Goal: Book appointment/travel/reservation

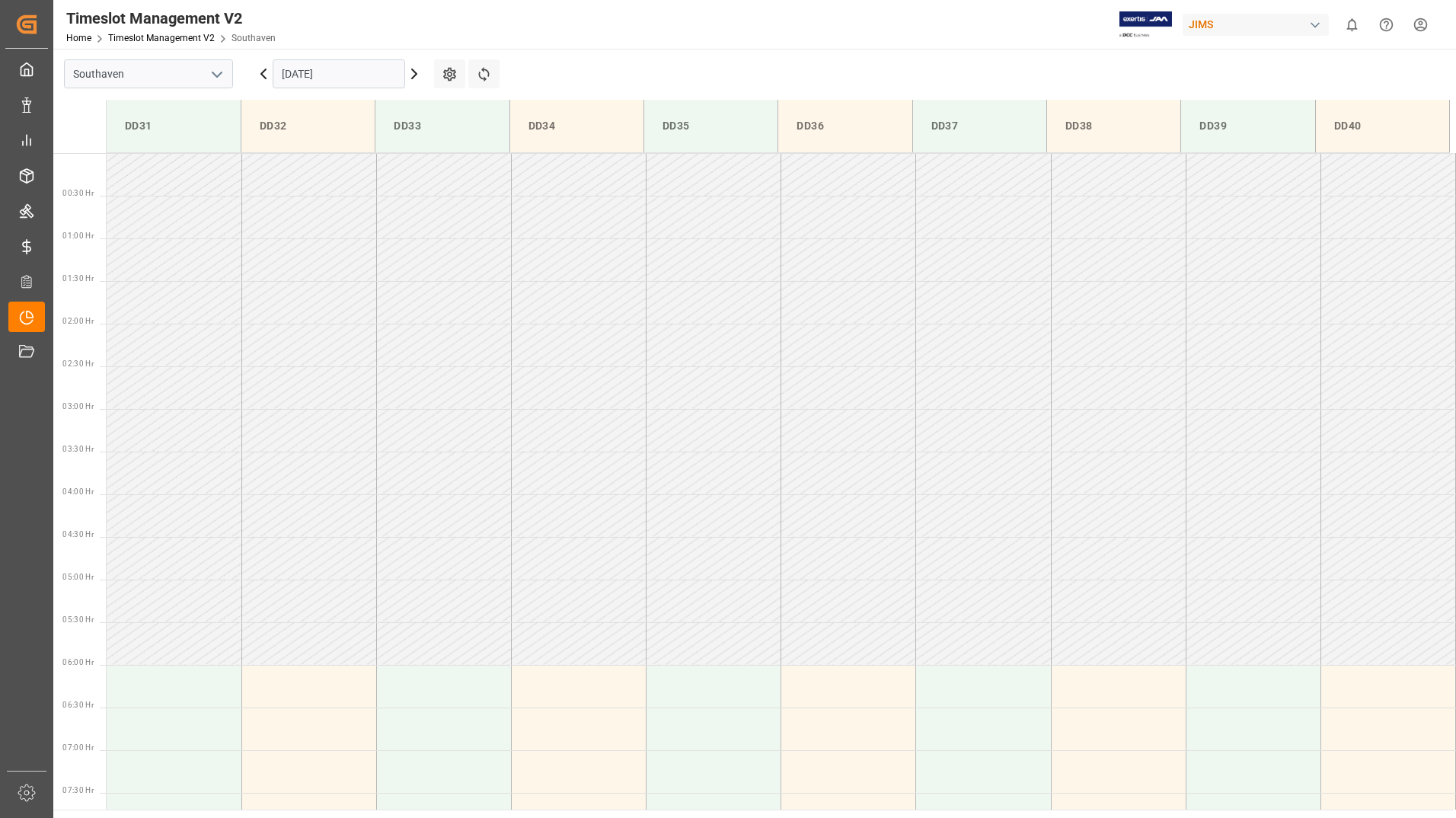
scroll to position [587, 0]
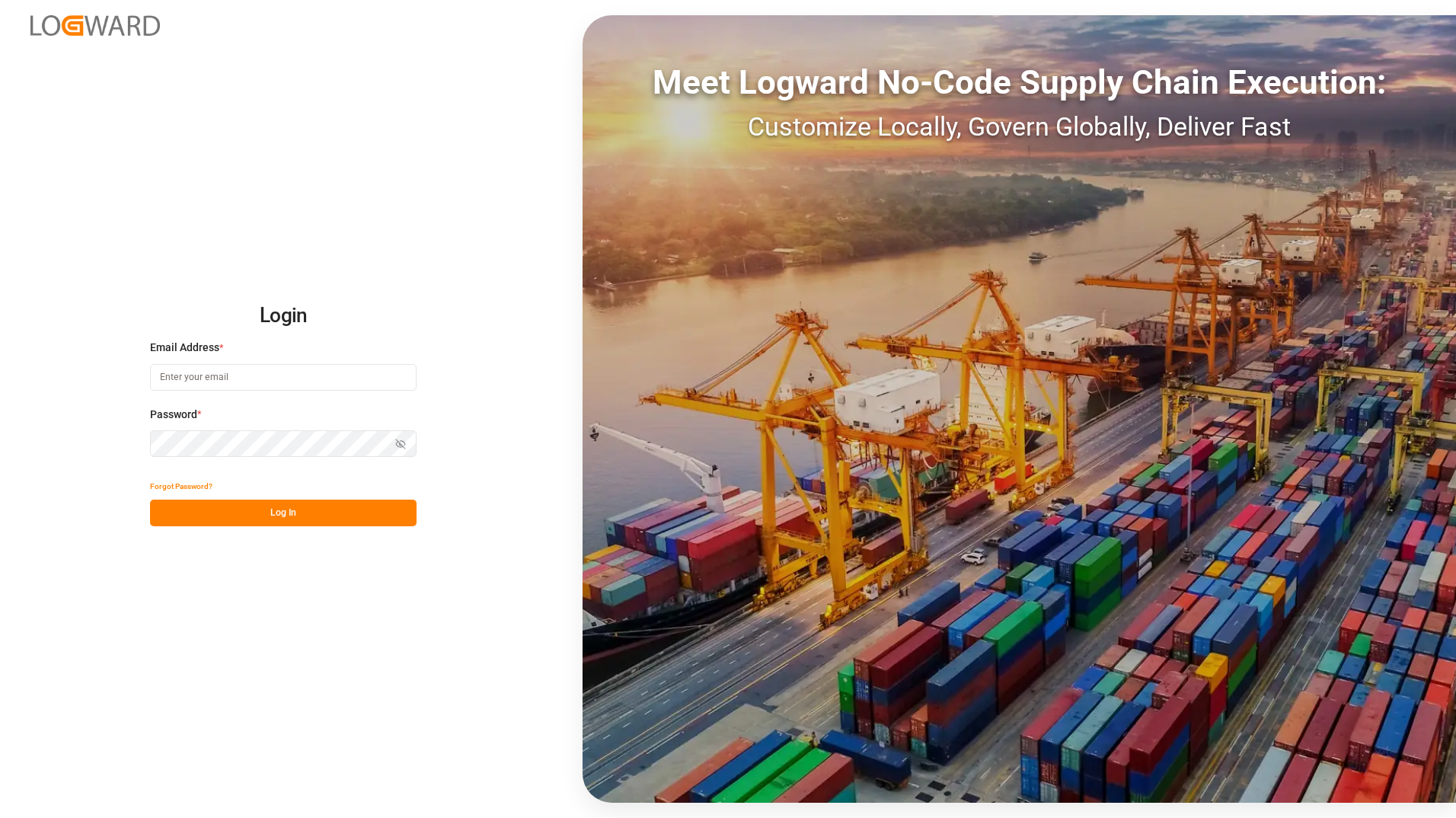
click at [206, 379] on input at bounding box center [283, 377] width 267 height 26
type input "[PERSON_NAME][EMAIL_ADDRESS][DOMAIN_NAME]"
click at [262, 518] on button "Log In" at bounding box center [283, 512] width 267 height 26
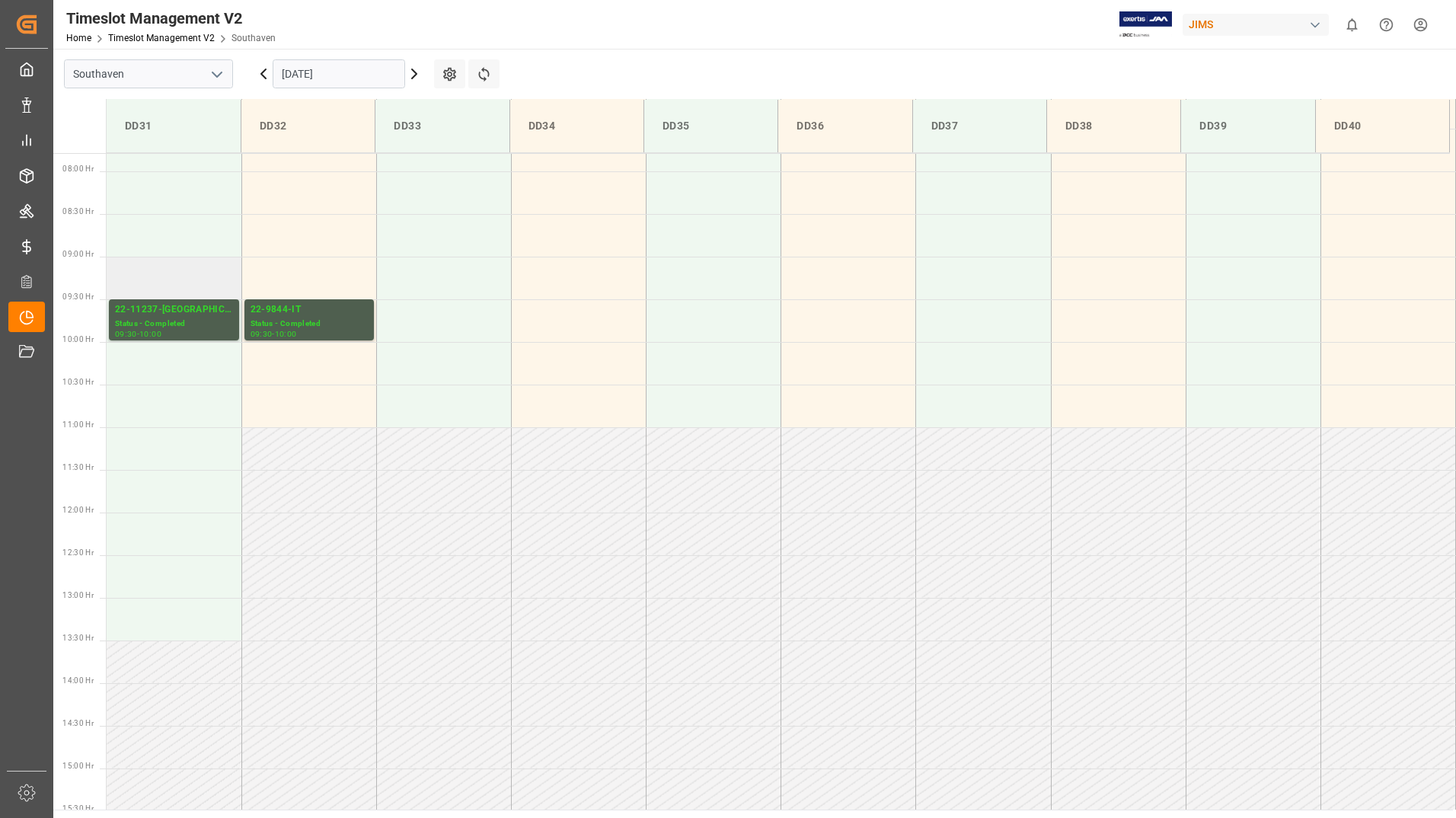
scroll to position [462, 0]
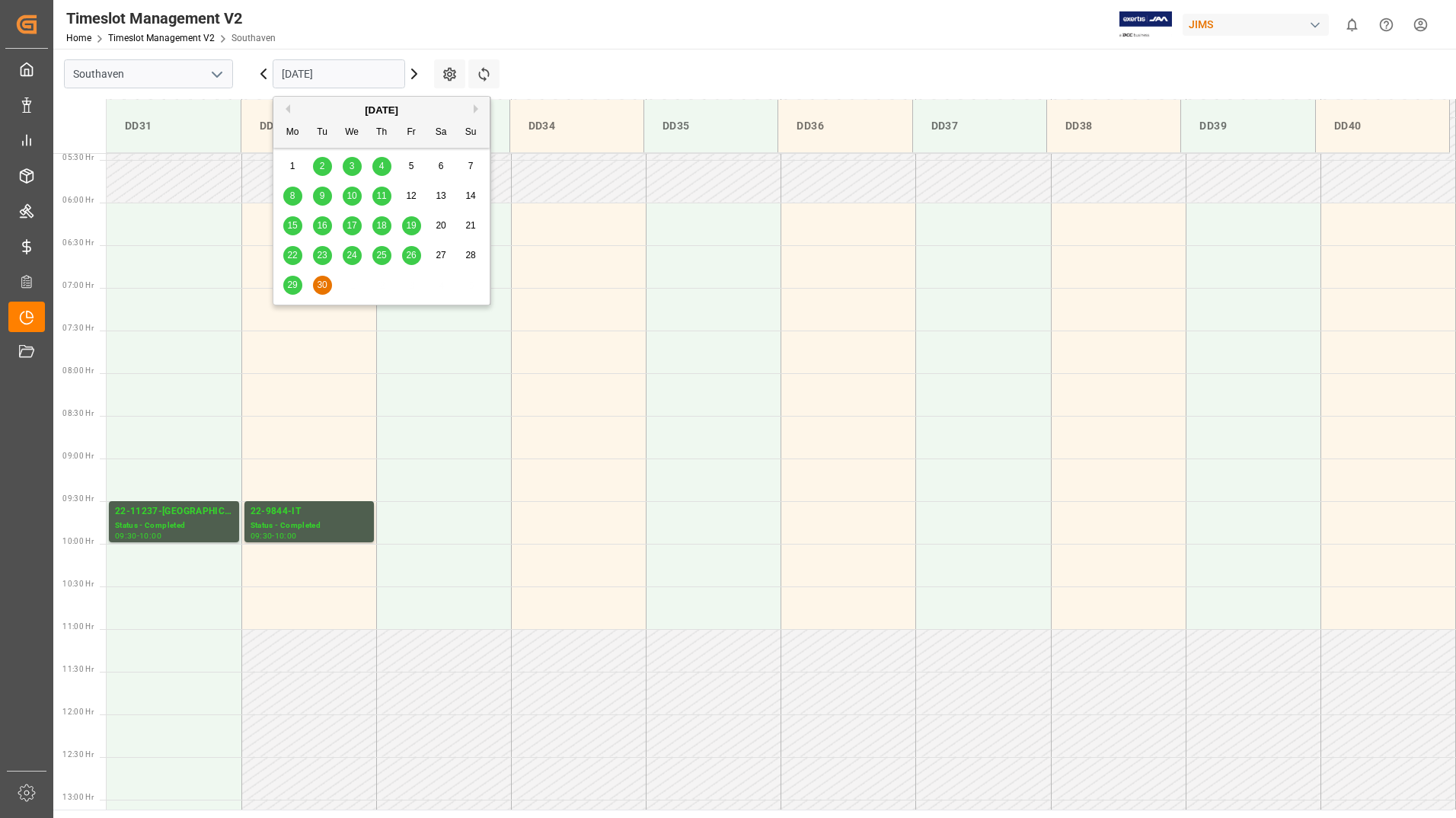
click at [351, 77] on input "[DATE]" at bounding box center [339, 74] width 132 height 29
click at [475, 109] on button "Next Month" at bounding box center [478, 109] width 9 height 9
click at [291, 198] on span "6" at bounding box center [293, 196] width 5 height 11
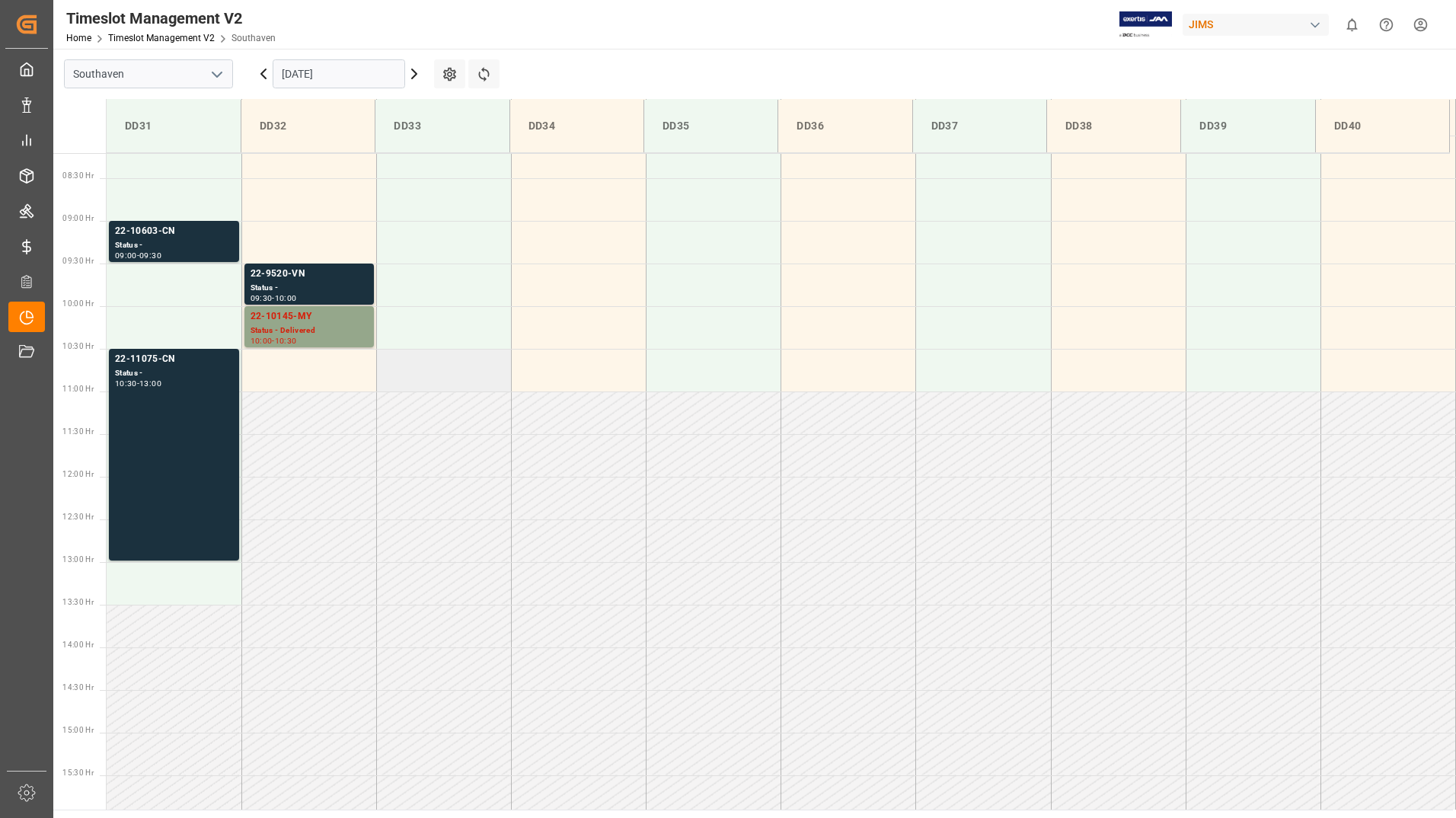
scroll to position [691, 0]
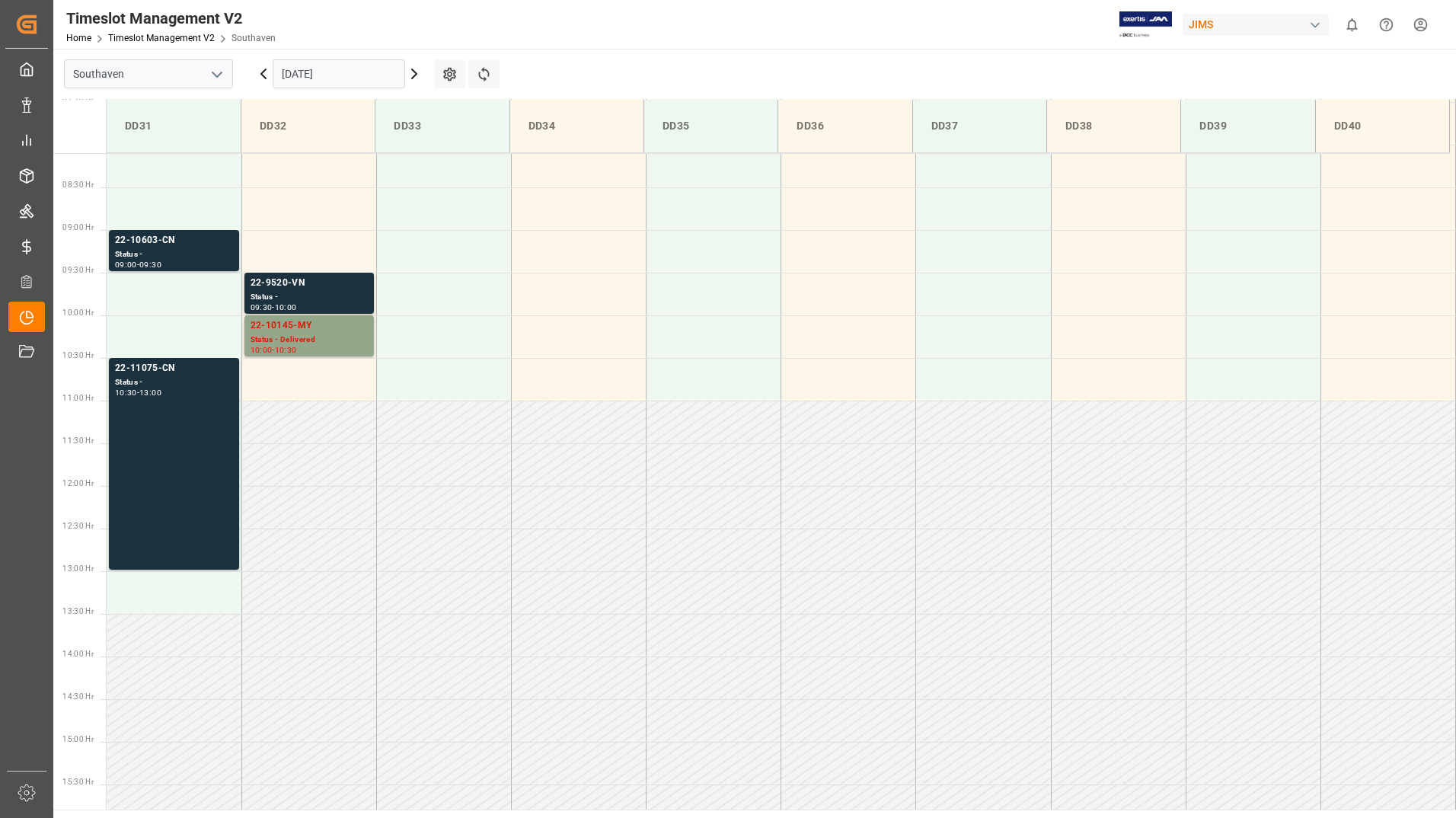
click at [416, 75] on icon at bounding box center [414, 74] width 5 height 9
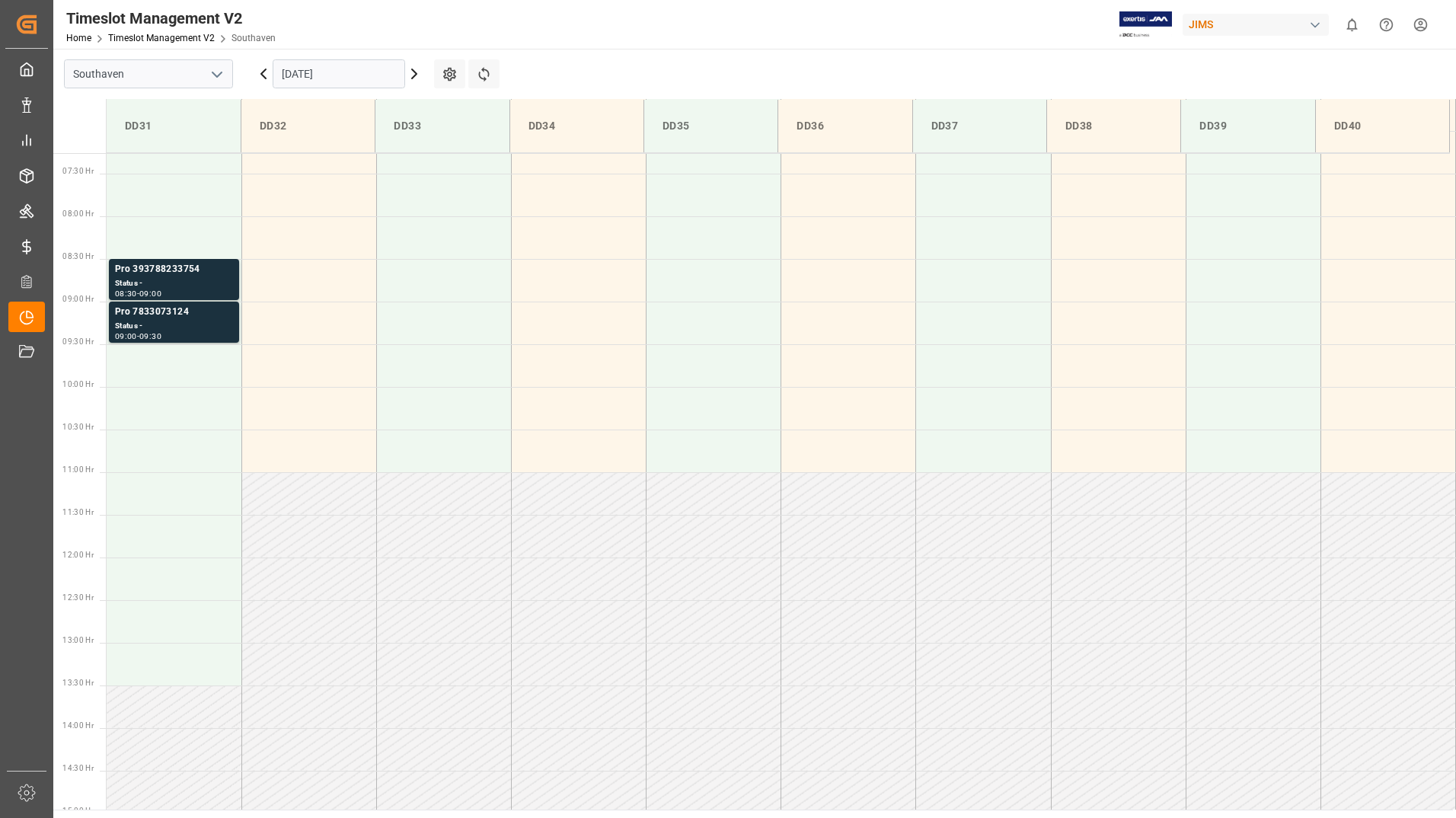
scroll to position [539, 0]
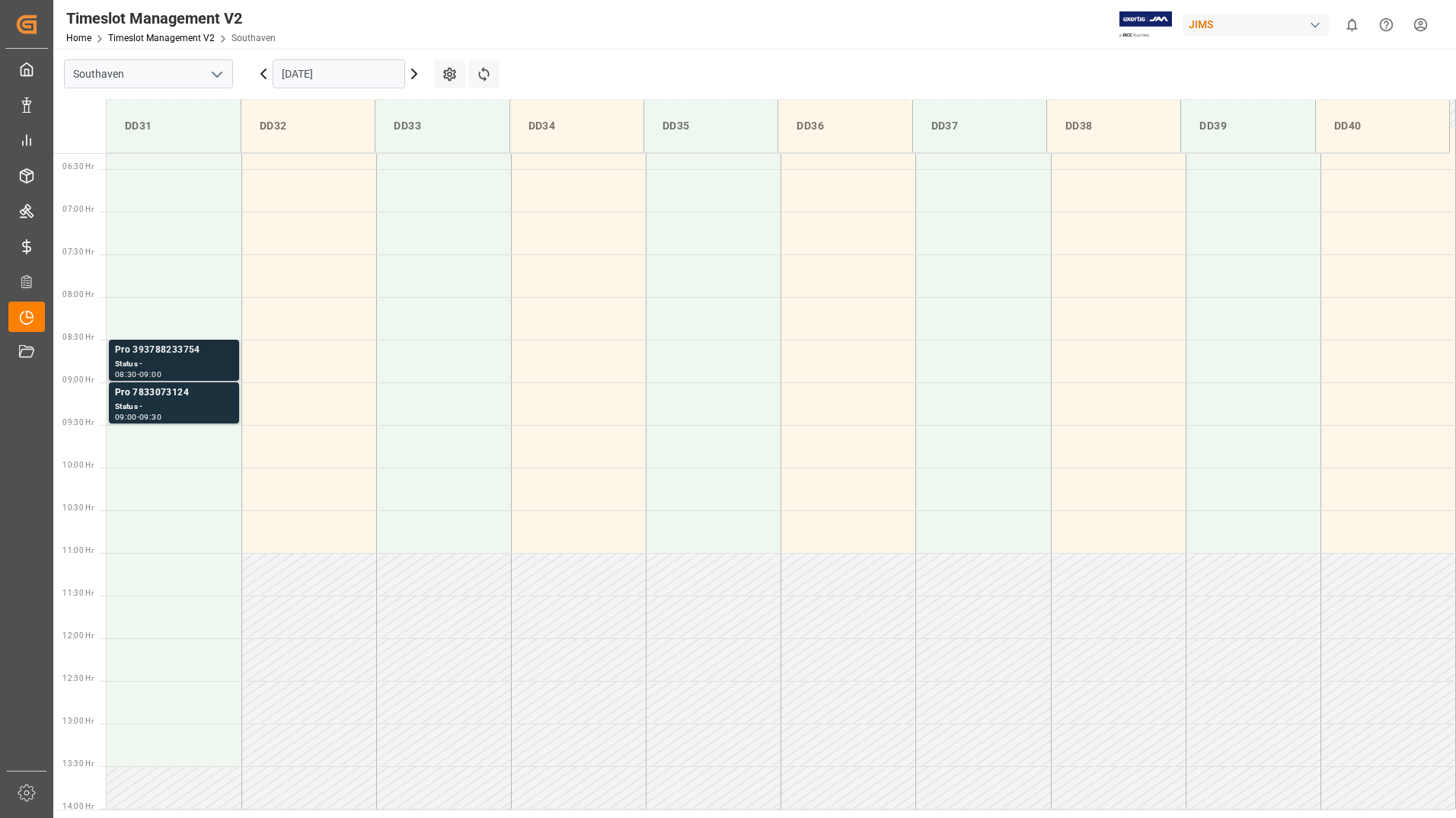
click at [204, 365] on div "Status -" at bounding box center [173, 364] width 118 height 13
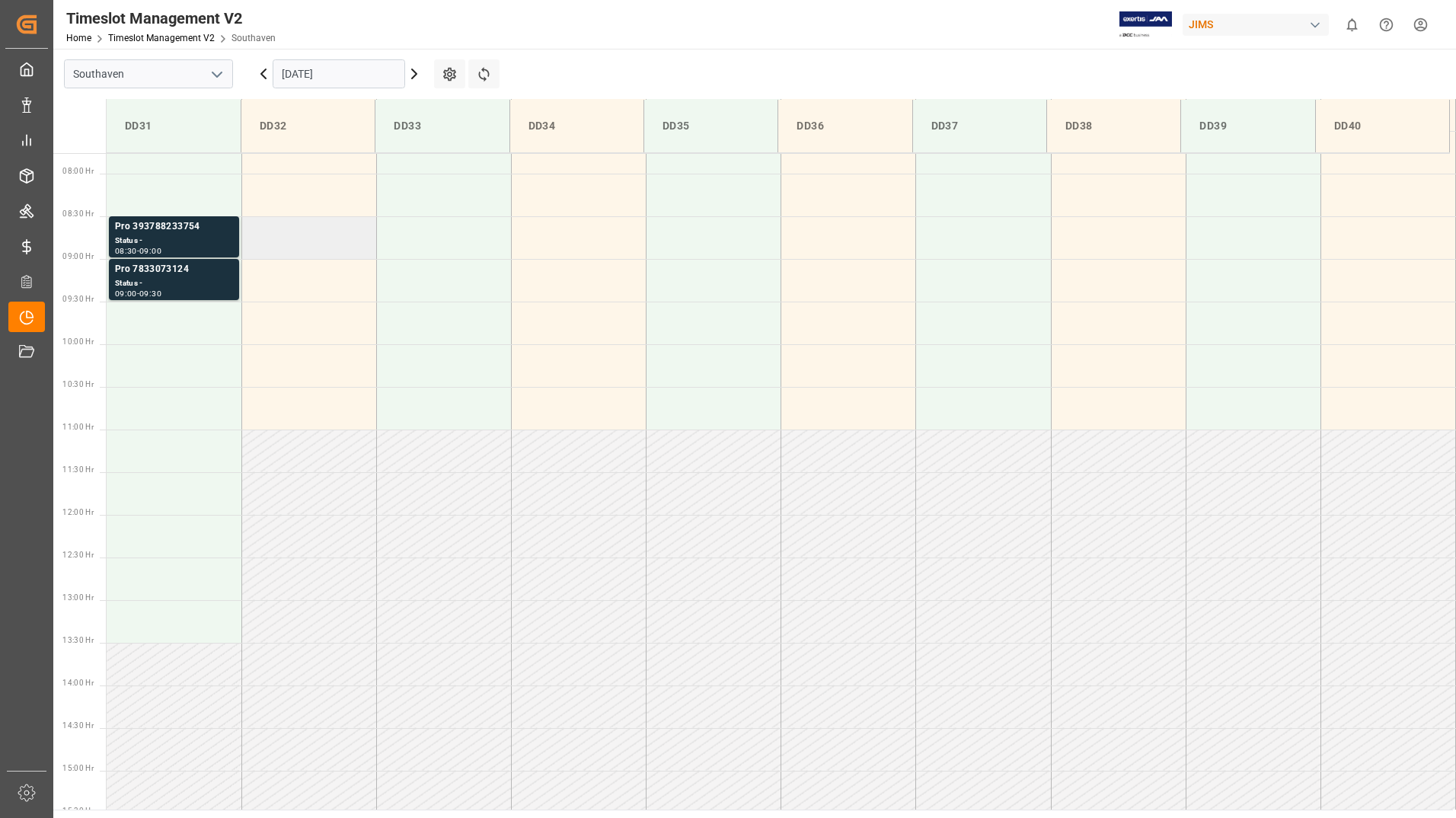
scroll to position [462, 0]
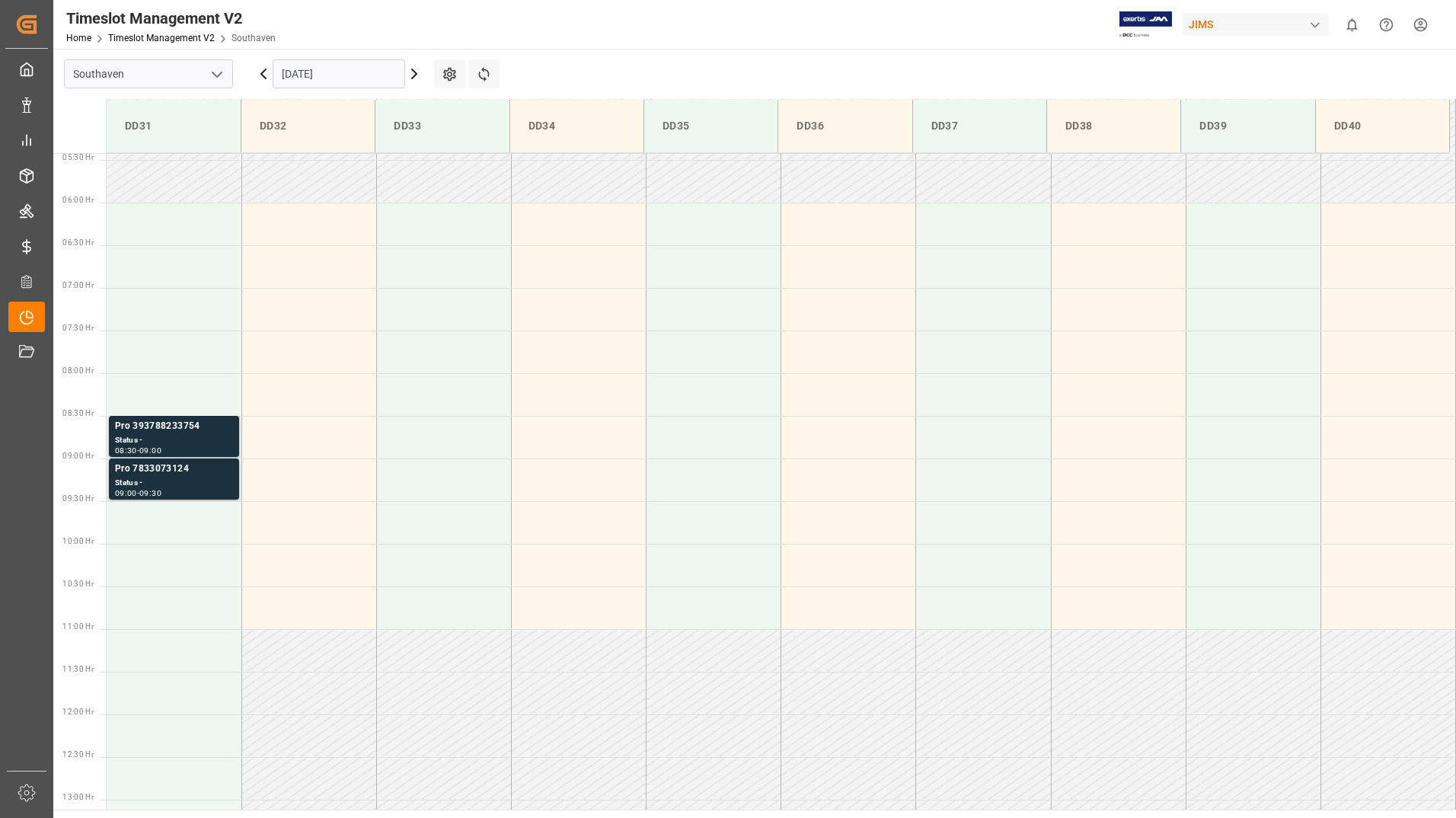
click at [412, 72] on icon at bounding box center [414, 74] width 18 height 18
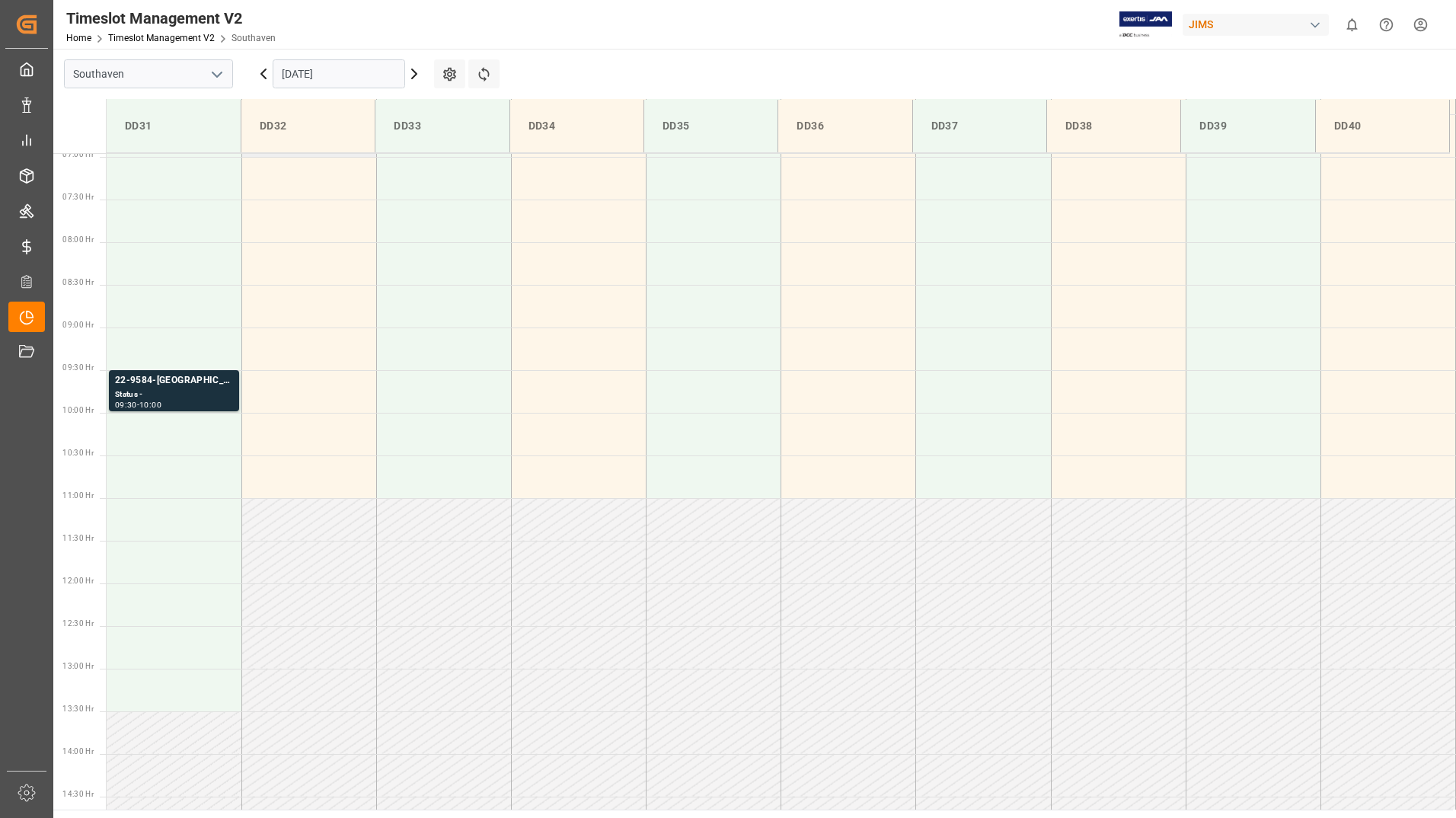
scroll to position [614, 0]
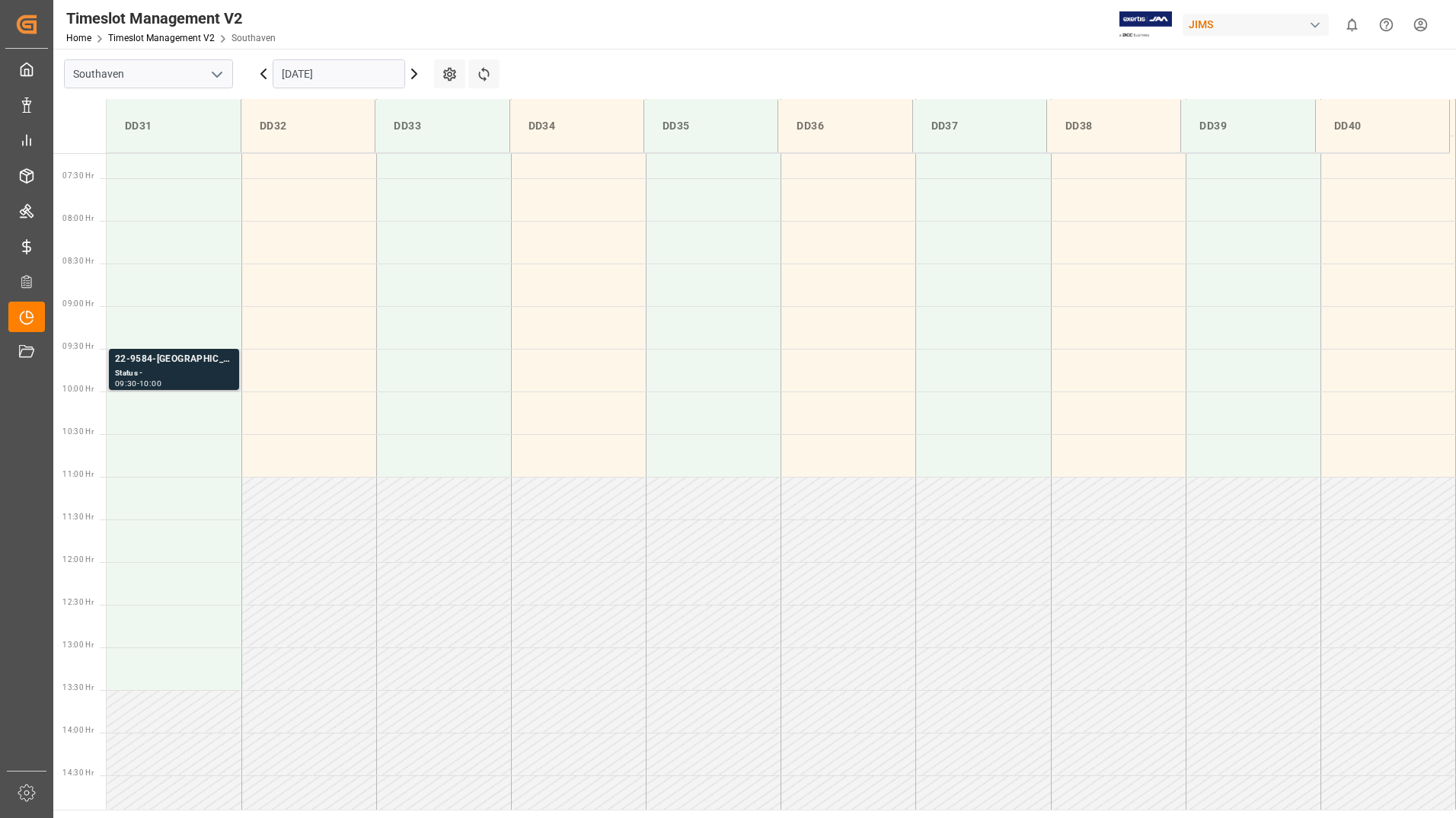
click at [218, 379] on div "Status -" at bounding box center [173, 373] width 118 height 13
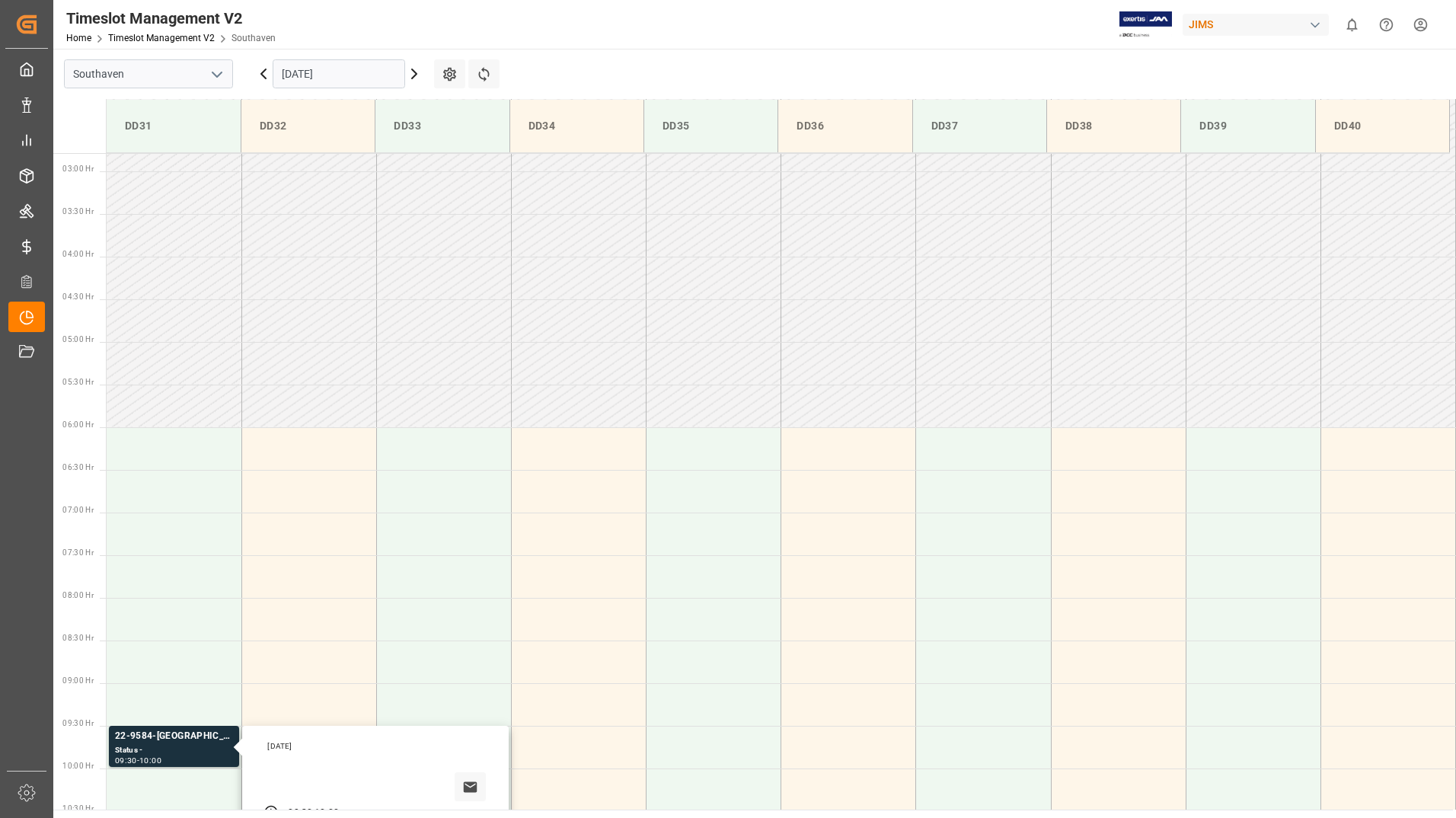
scroll to position [234, 0]
click at [416, 73] on icon at bounding box center [414, 74] width 5 height 9
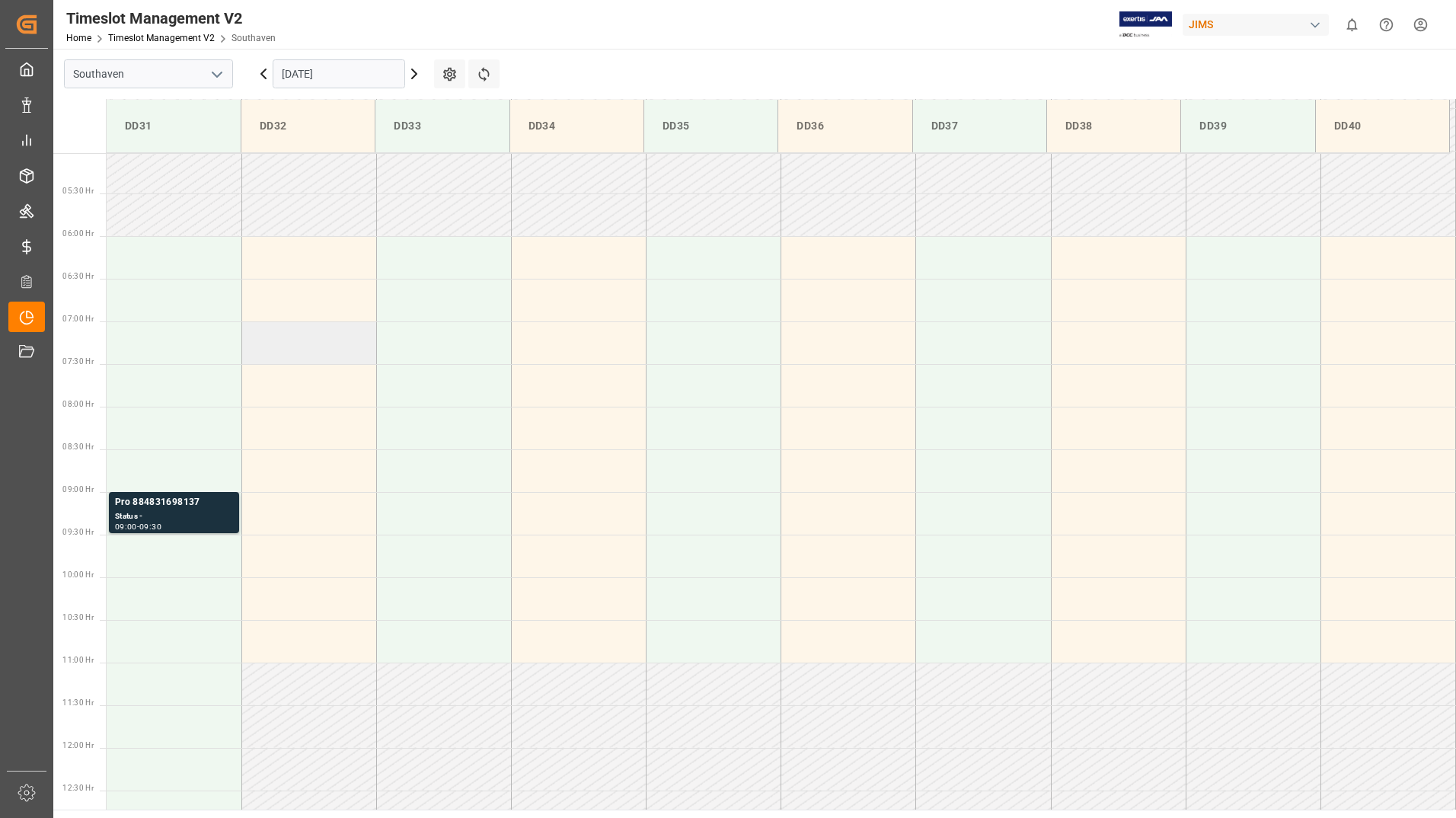
scroll to position [462, 0]
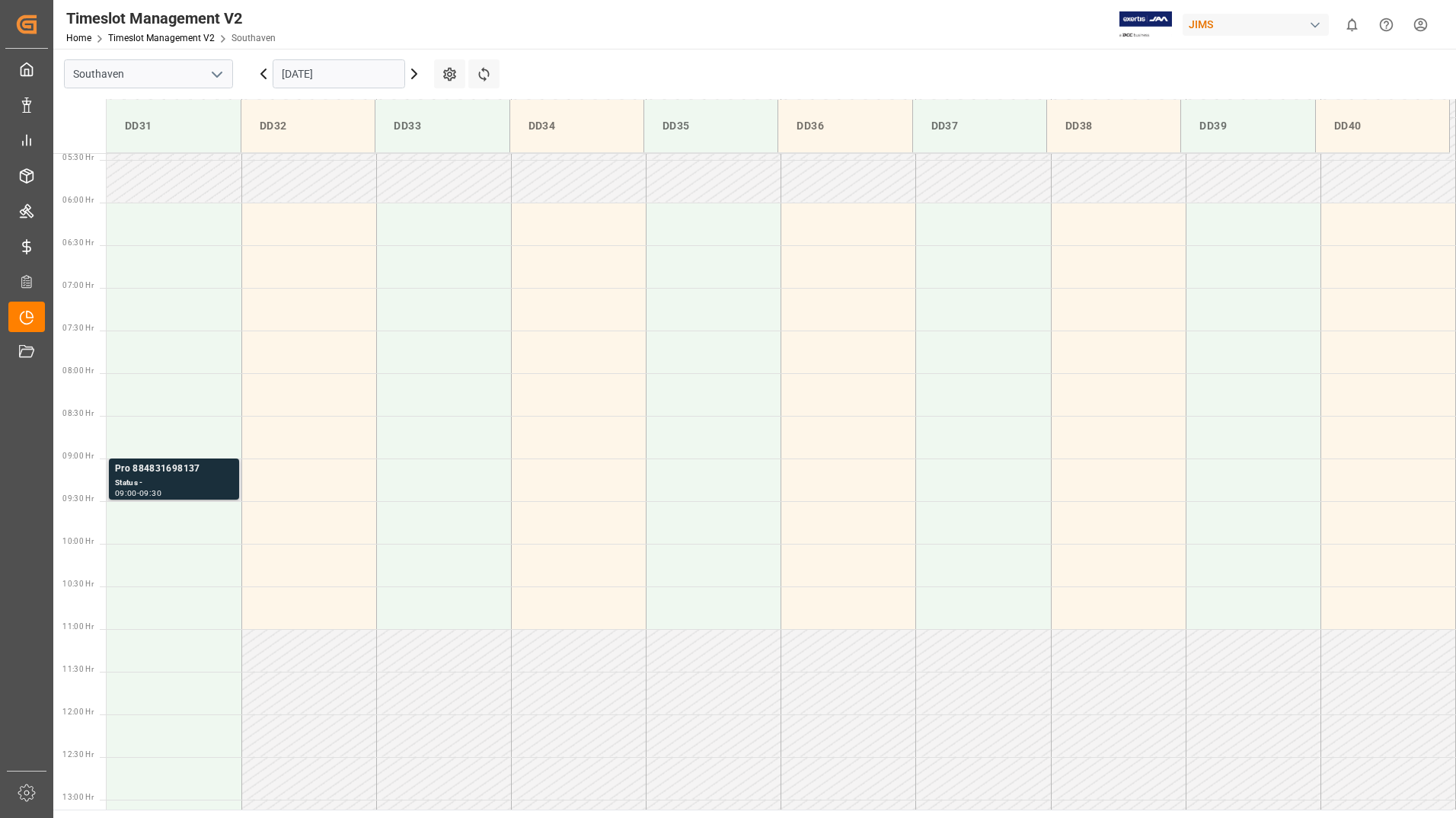
click at [216, 487] on div "Status -" at bounding box center [173, 483] width 118 height 13
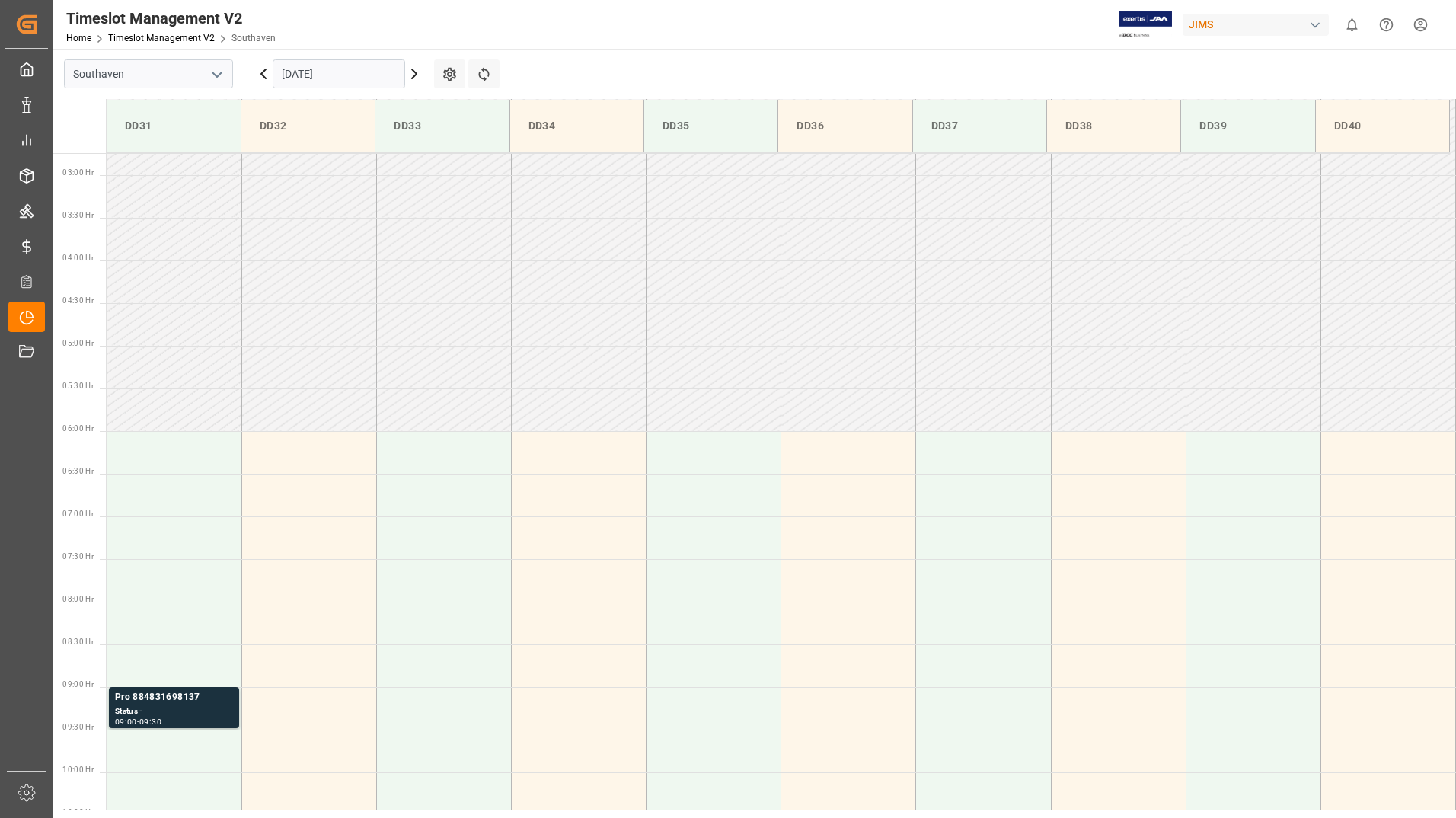
click at [414, 73] on icon at bounding box center [414, 74] width 18 height 18
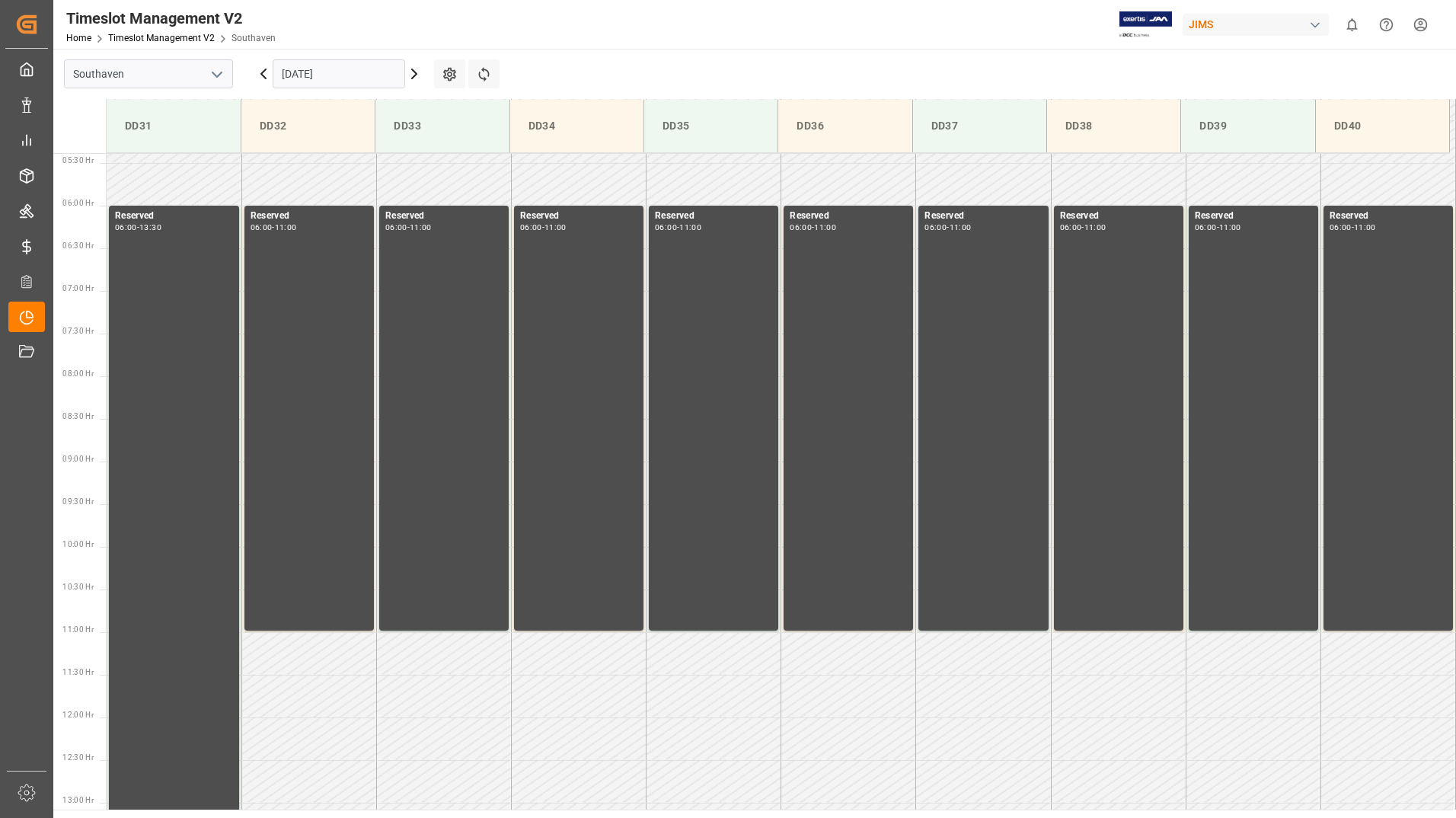
scroll to position [386, 0]
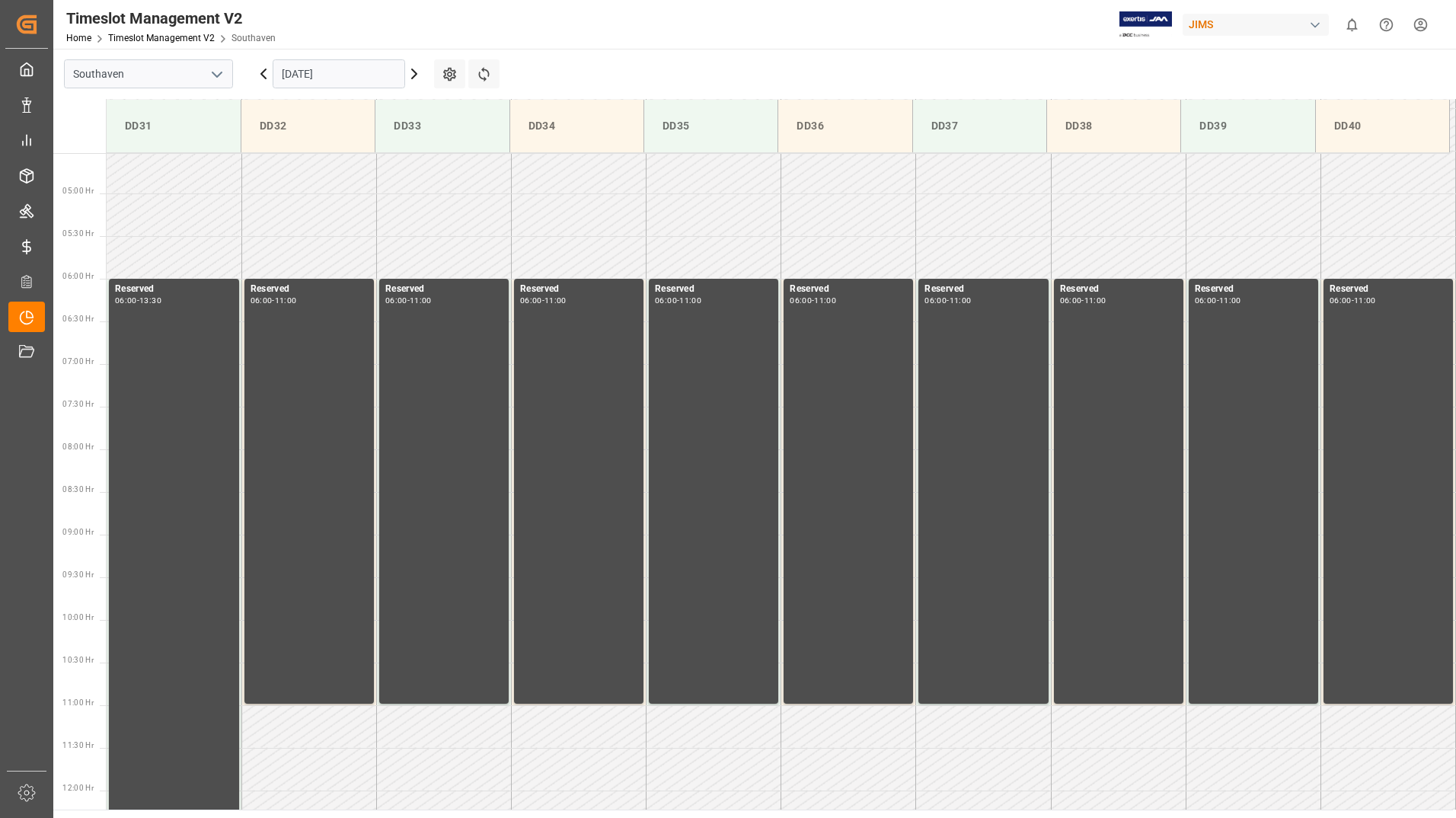
click at [218, 79] on icon "open menu" at bounding box center [217, 75] width 18 height 18
click at [218, 79] on icon "close menu" at bounding box center [217, 75] width 18 height 18
click at [385, 74] on input "[DATE]" at bounding box center [339, 74] width 132 height 29
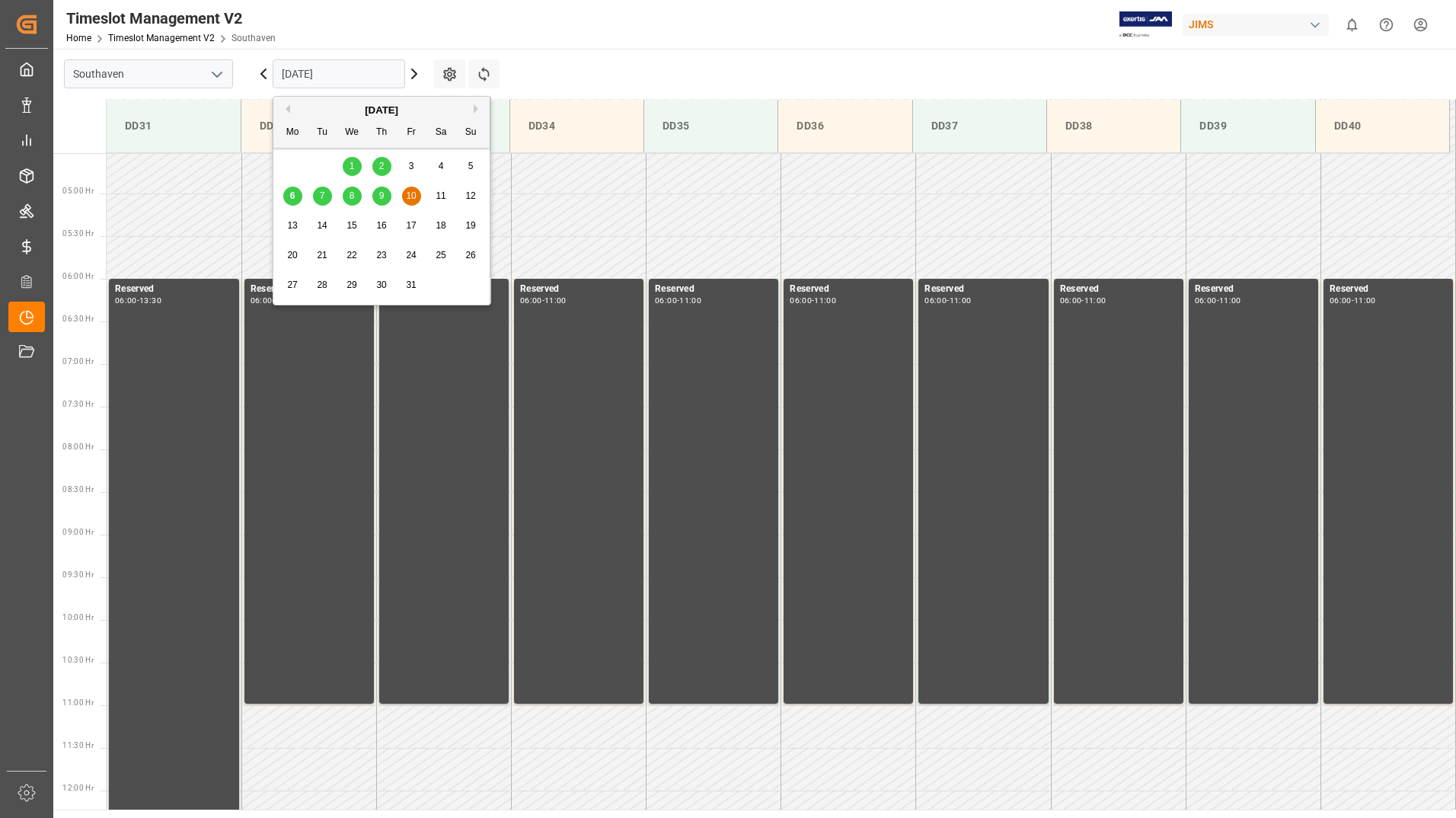
click at [297, 198] on div "6" at bounding box center [292, 196] width 19 height 18
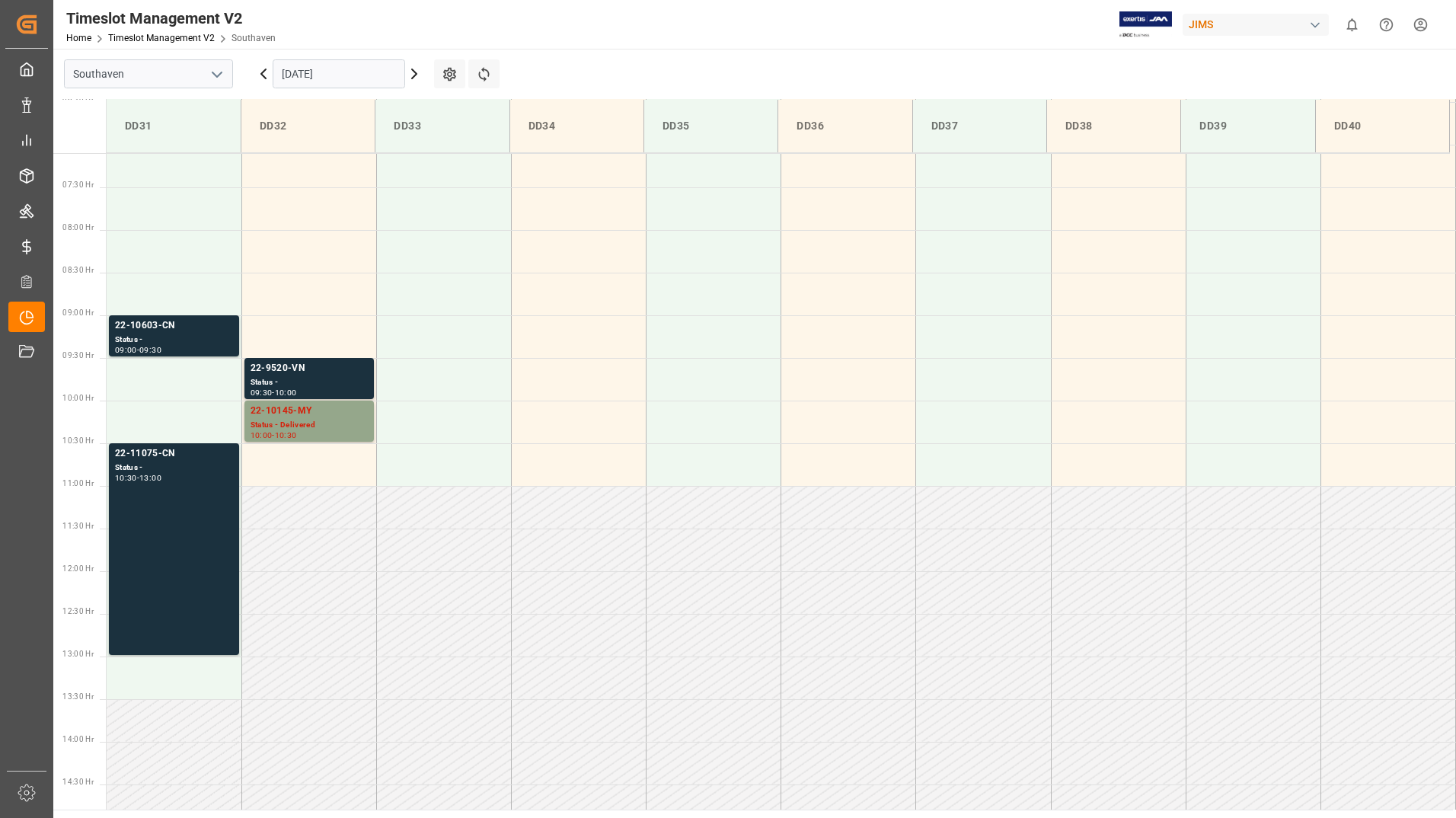
scroll to position [844, 0]
